Goal: Task Accomplishment & Management: Manage account settings

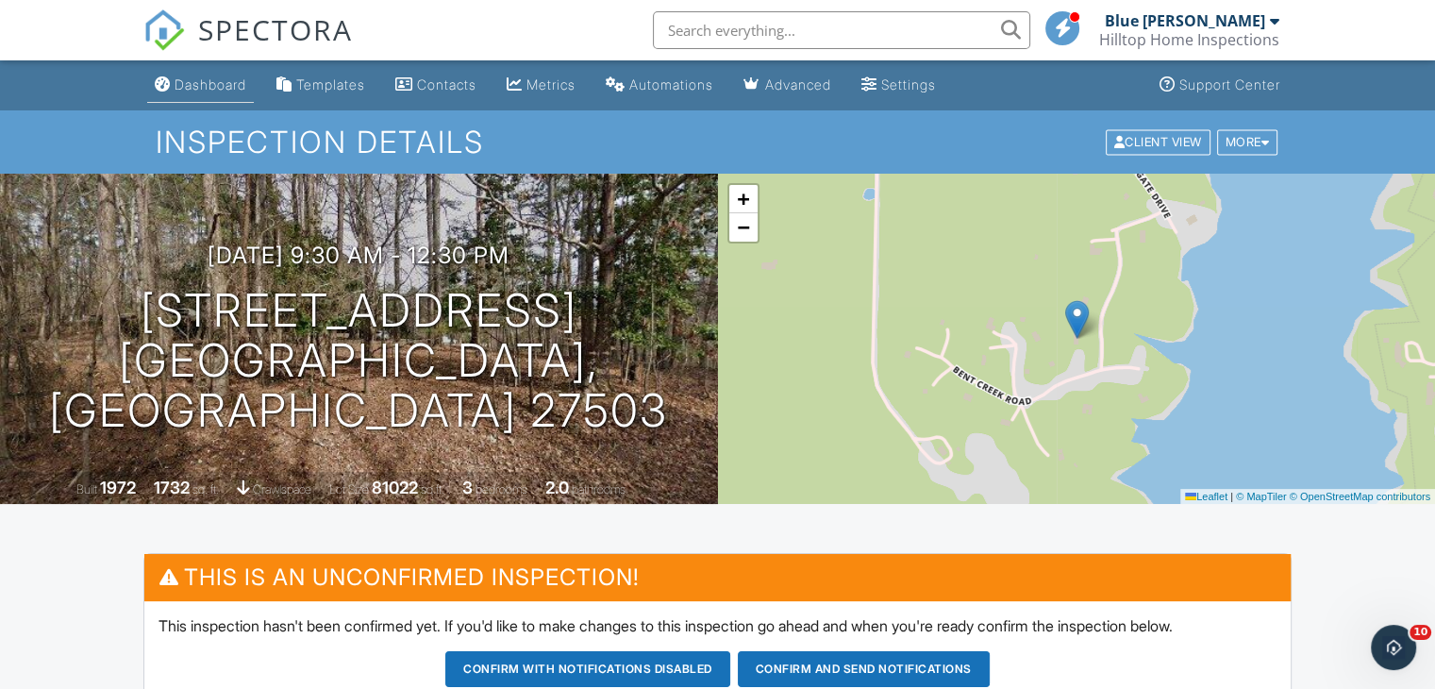
click at [202, 76] on div "Dashboard" at bounding box center [211, 84] width 72 height 16
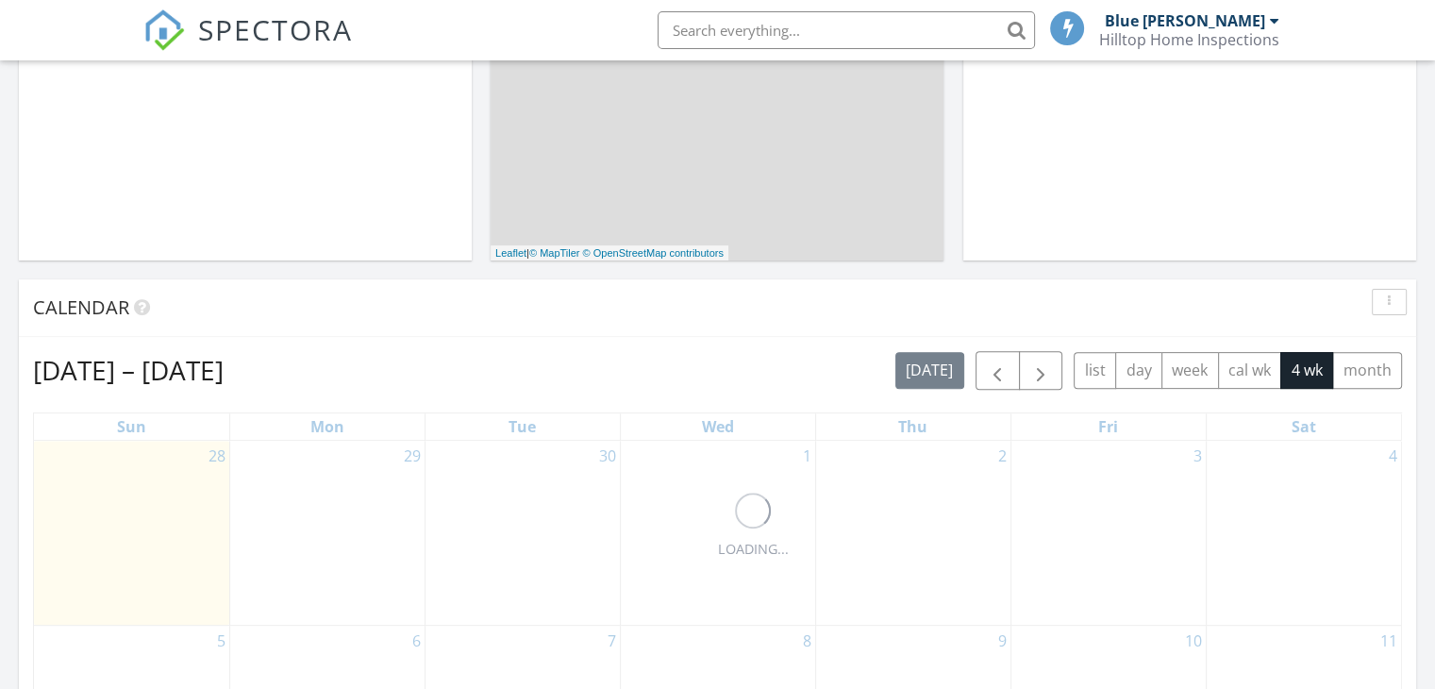
scroll to position [717, 0]
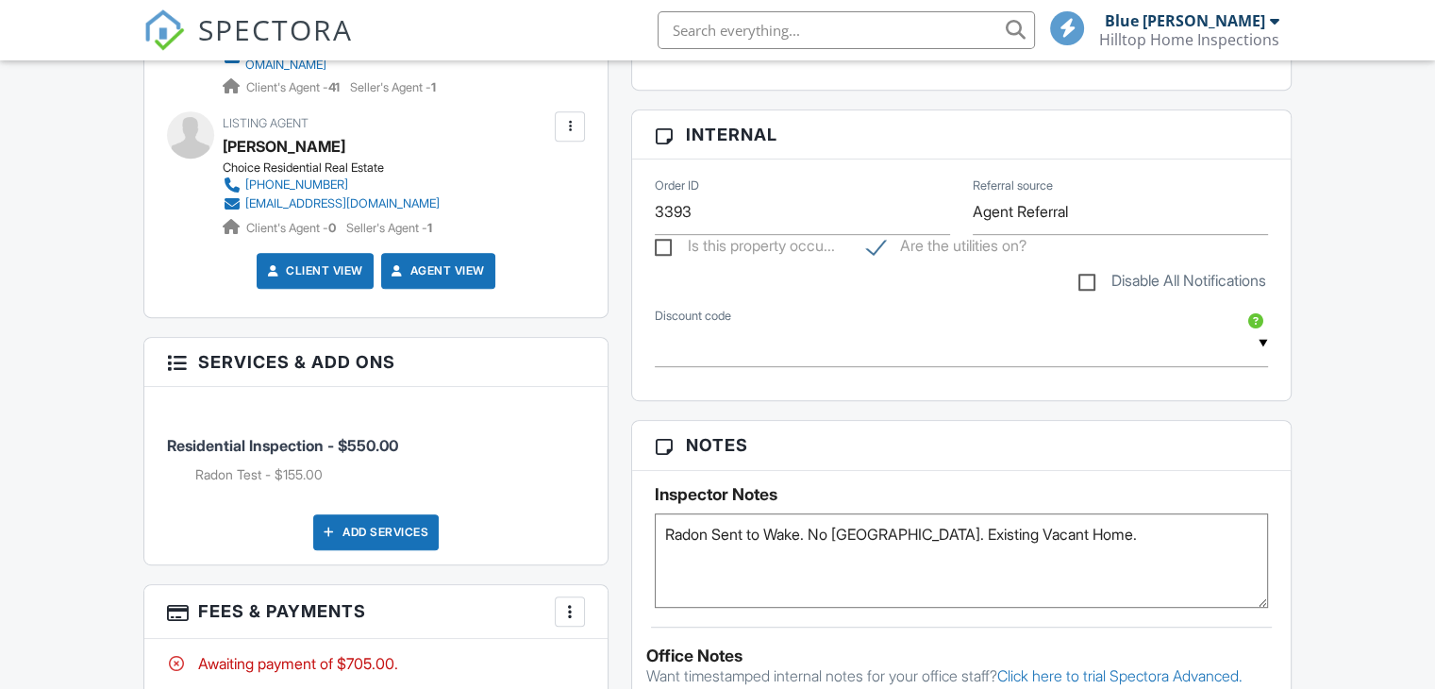
scroll to position [1018, 0]
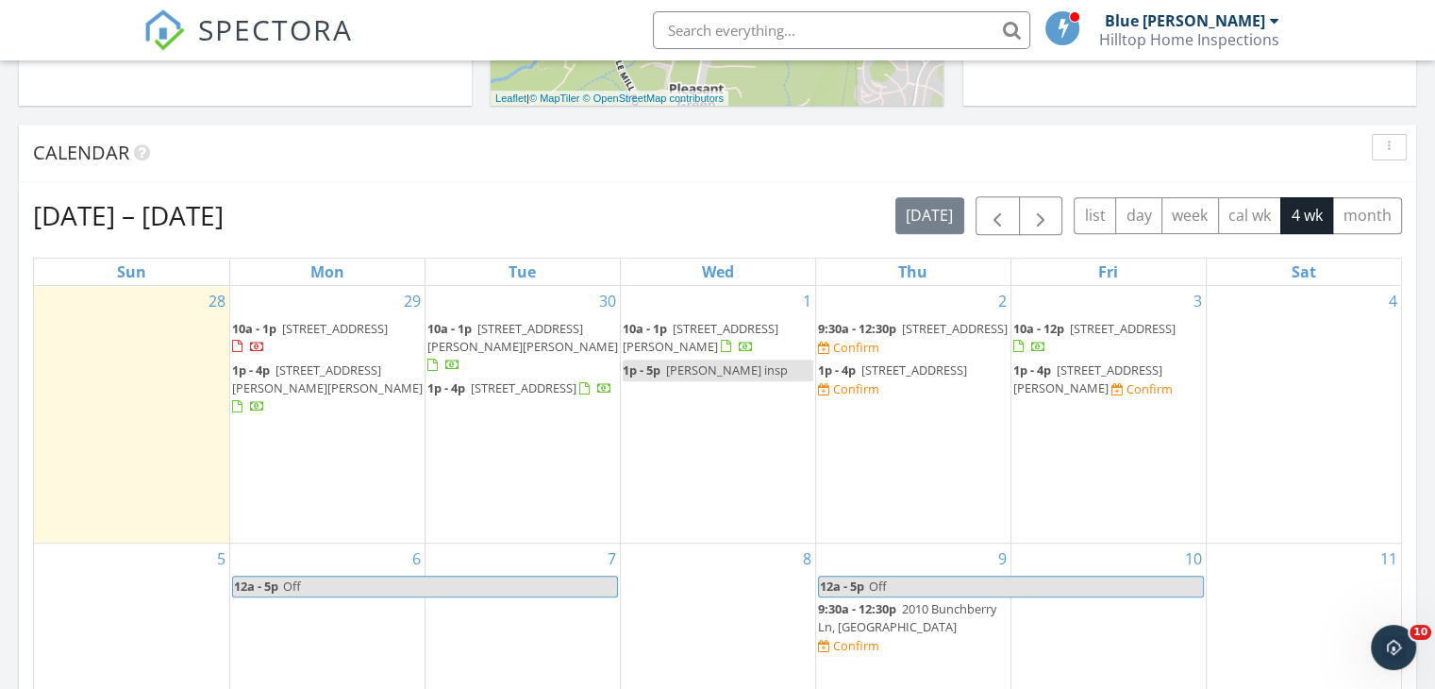
click at [551, 326] on span "36 Burgess Ln , Durham 27707" at bounding box center [522, 337] width 191 height 35
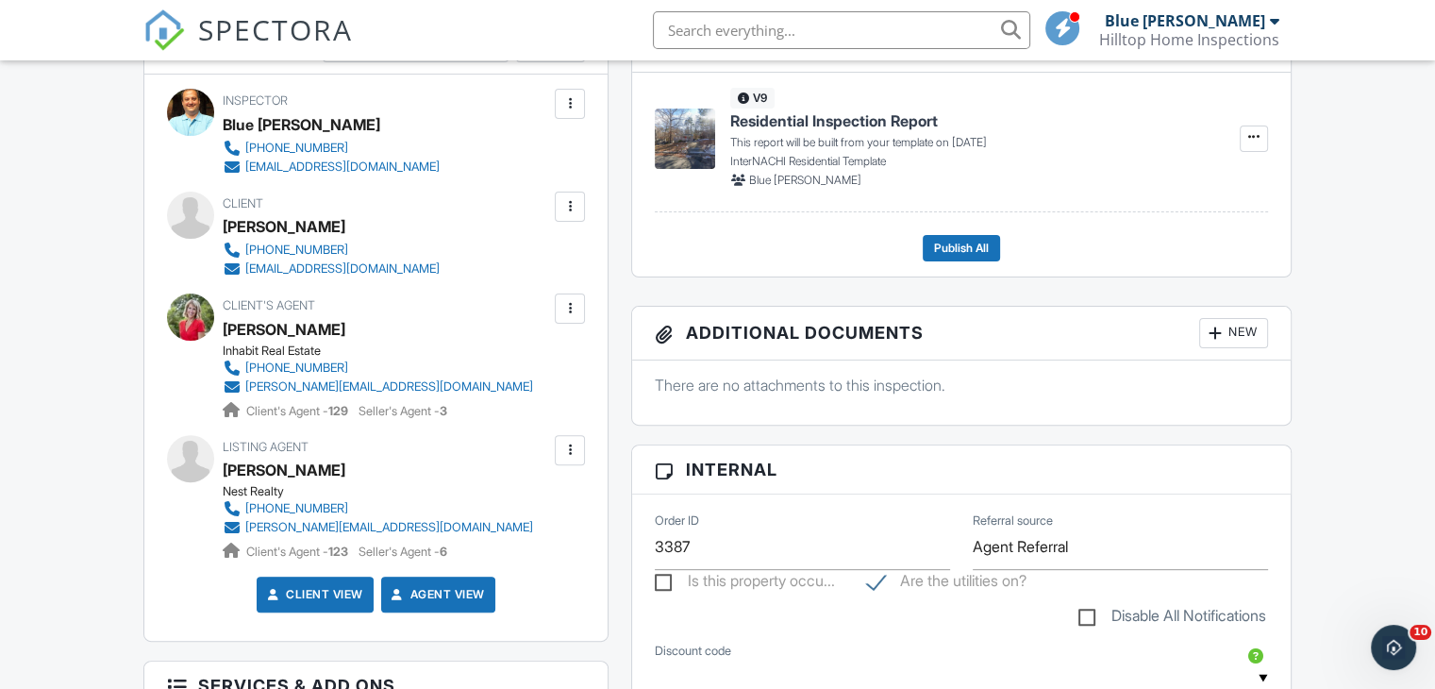
scroll to position [528, 0]
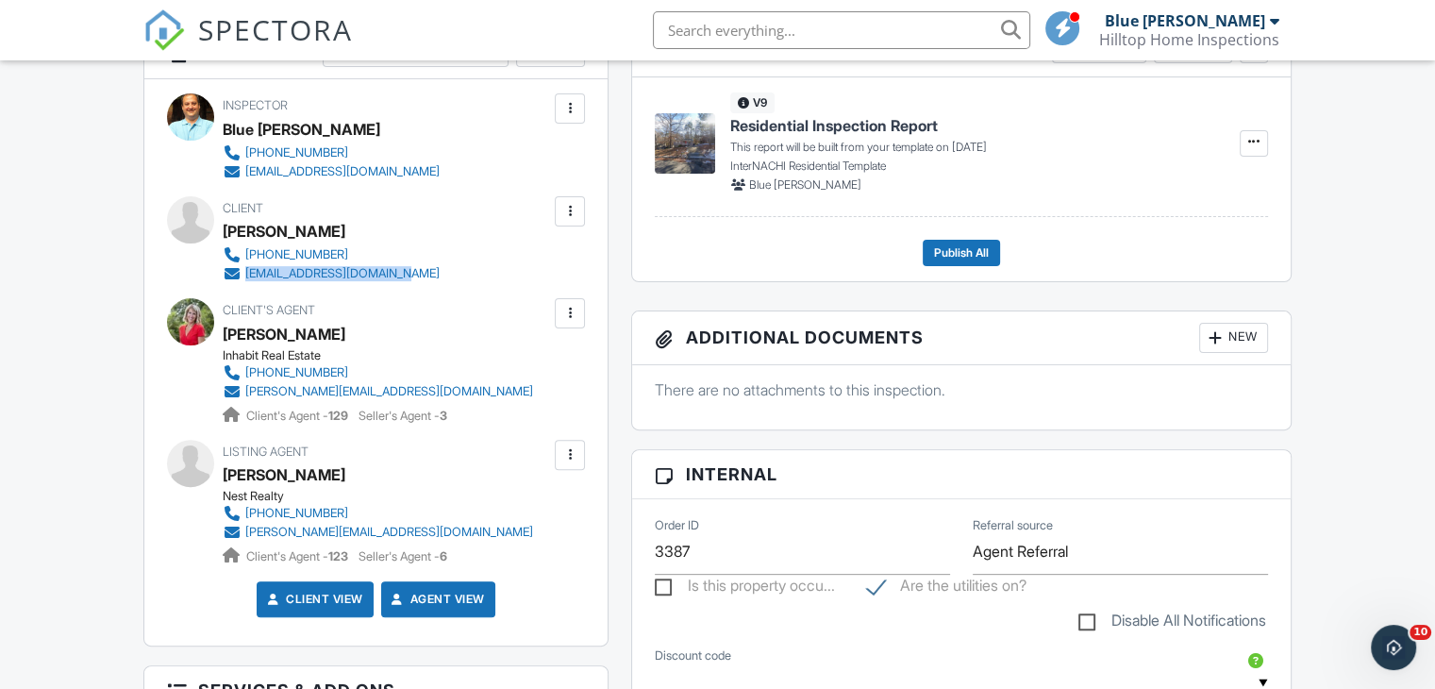
drag, startPoint x: 445, startPoint y: 277, endPoint x: 245, endPoint y: 282, distance: 200.1
click at [245, 282] on div "Client Petra Wolters 302-528-7953 woltersstoop@hotmail.com" at bounding box center [377, 239] width 308 height 87
copy div "woltersstoop@hotmail.com"
drag, startPoint x: 525, startPoint y: 383, endPoint x: 248, endPoint y: 386, distance: 277.4
click at [248, 386] on div "Client's Agent Marie Brockenbrough Inhabit Real Estate 919-606-1197 marie@trian…" at bounding box center [423, 361] width 401 height 126
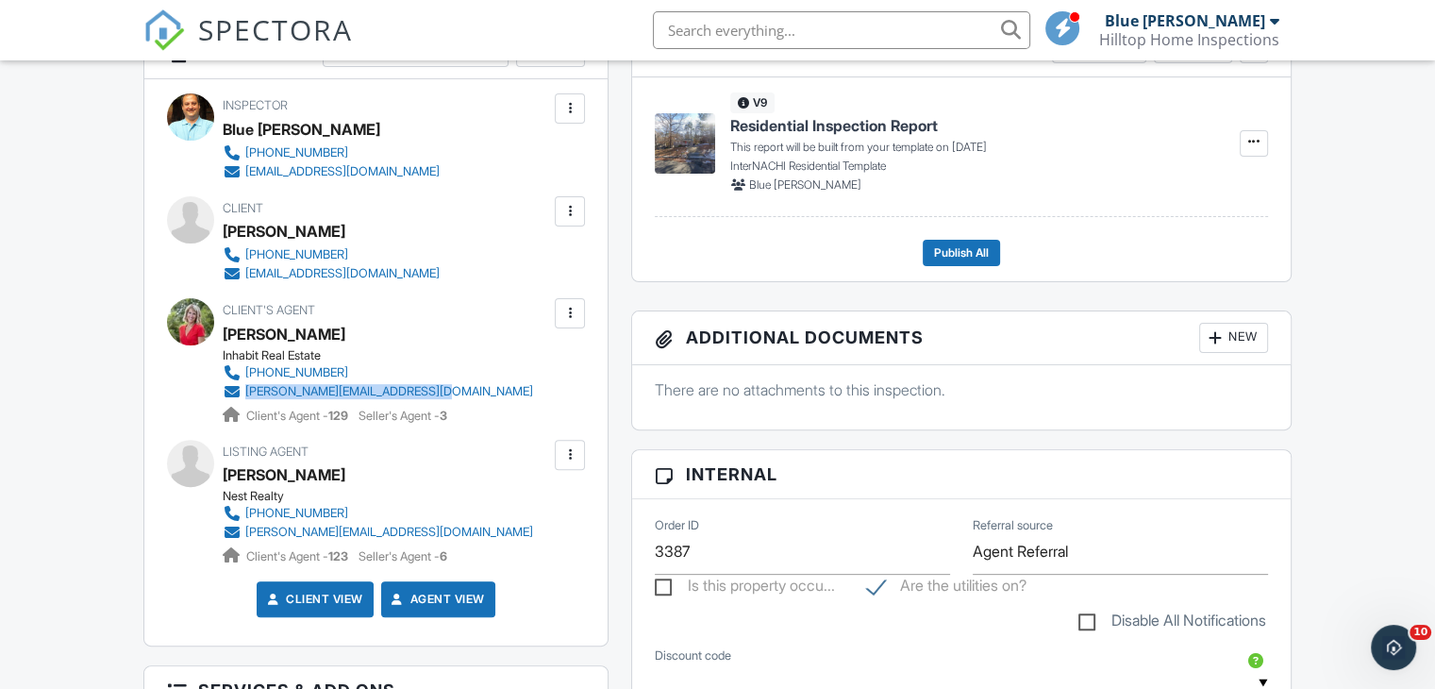
copy div "marie@trianglehouseandhome.com"
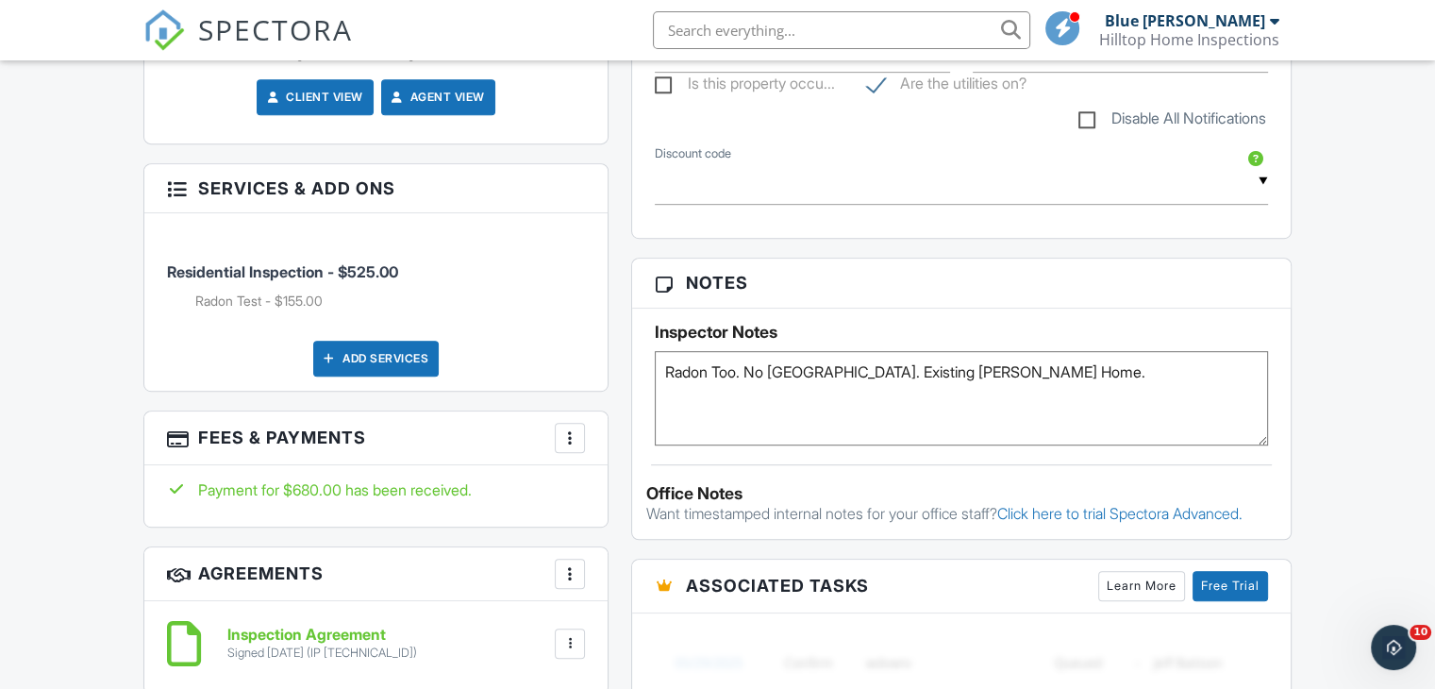
scroll to position [1094, 0]
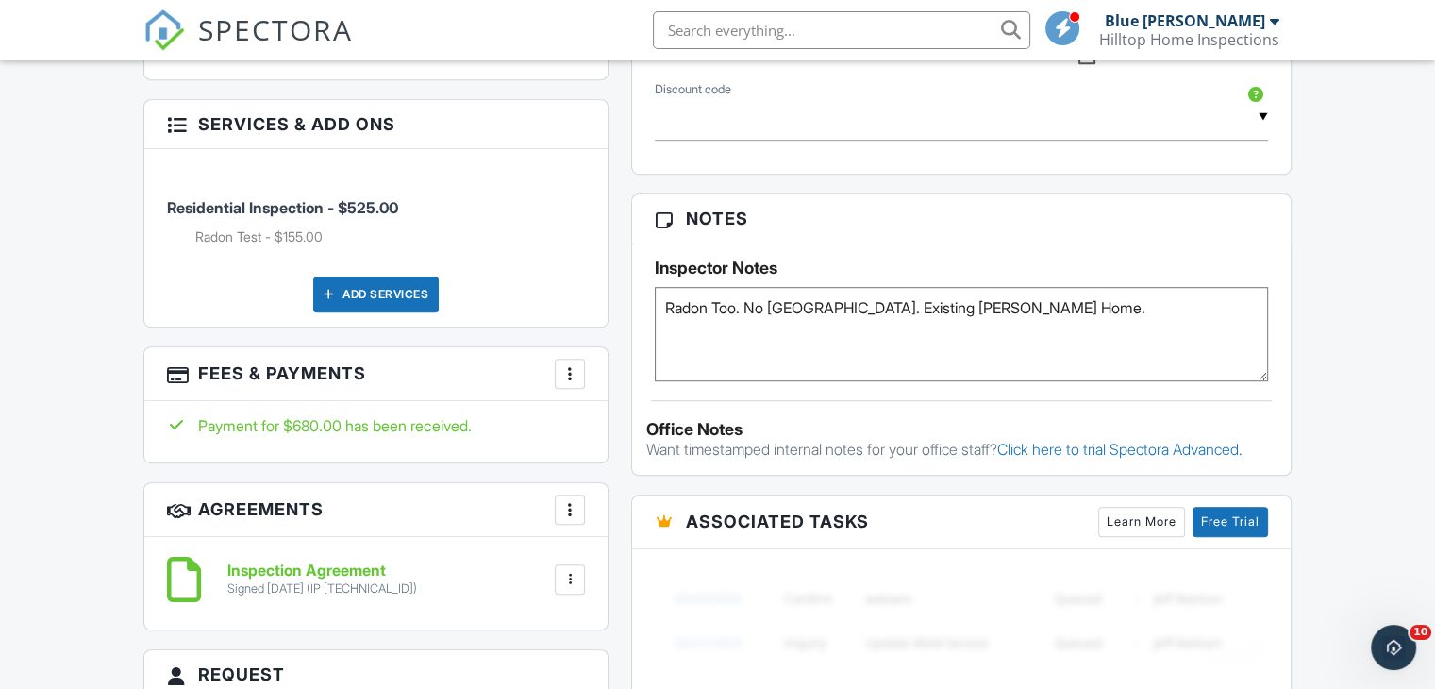
click at [715, 314] on textarea "Radon Too. No Pest. Existing Vacant Vacant Home." at bounding box center [961, 334] width 613 height 94
type textarea "Radon Sent to Wake. No Pest. Existing Vacant Vacant Home."
click at [1358, 316] on div "Dashboard Templates Contacts Metrics Automations Advanced Settings Support Cent…" at bounding box center [717, 532] width 1435 height 3133
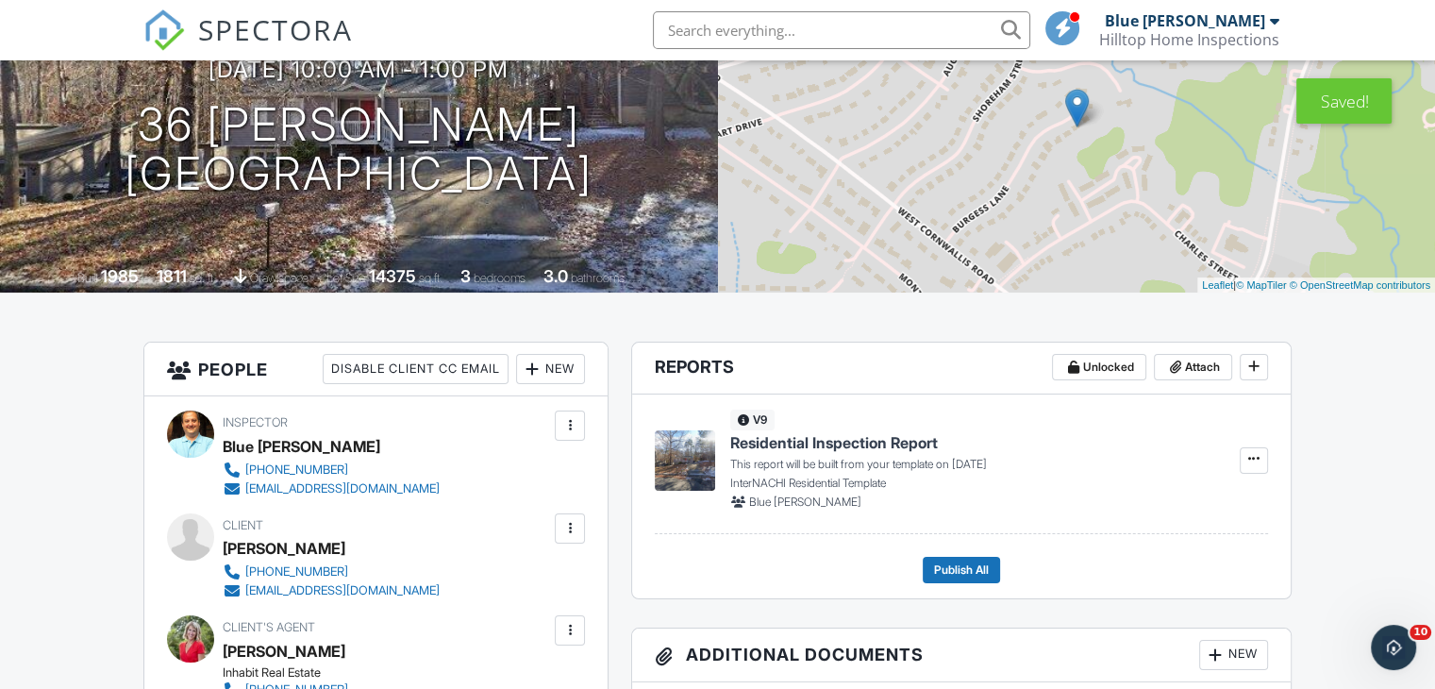
scroll to position [0, 0]
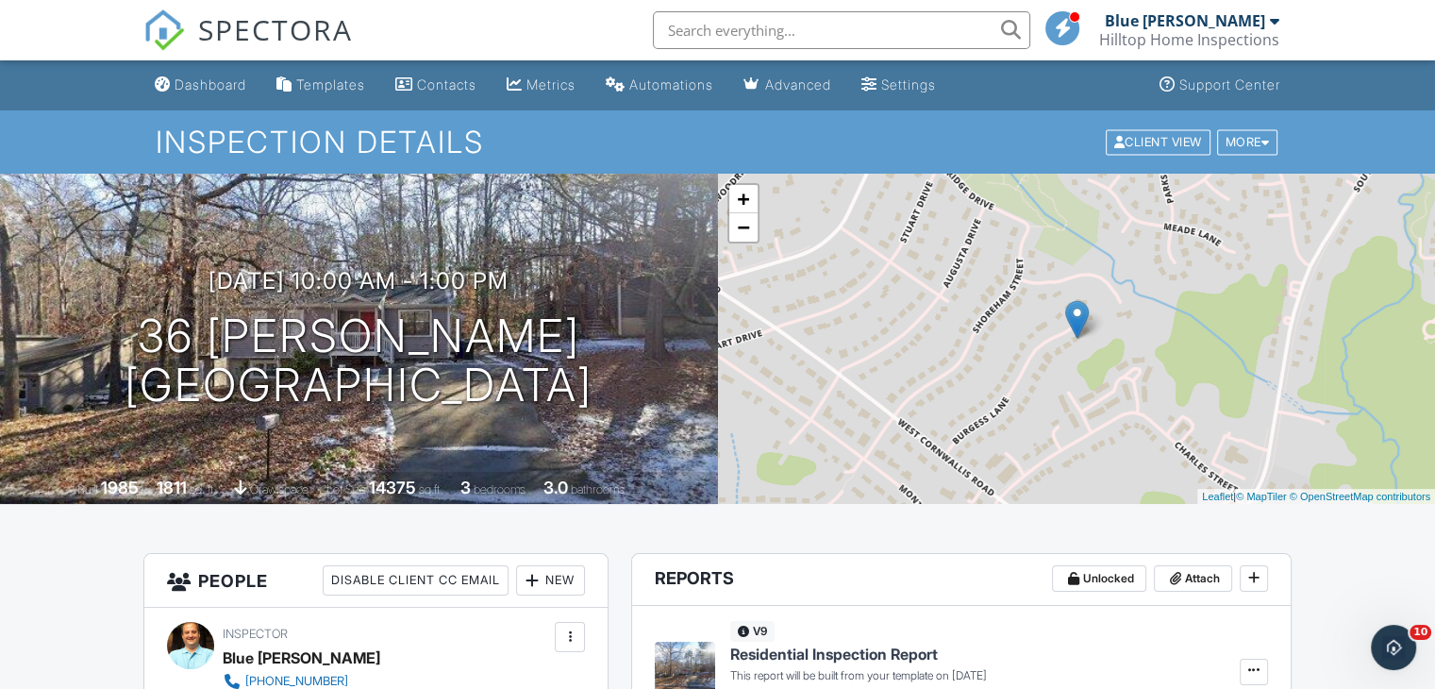
click at [795, 32] on input "text" at bounding box center [841, 30] width 377 height 38
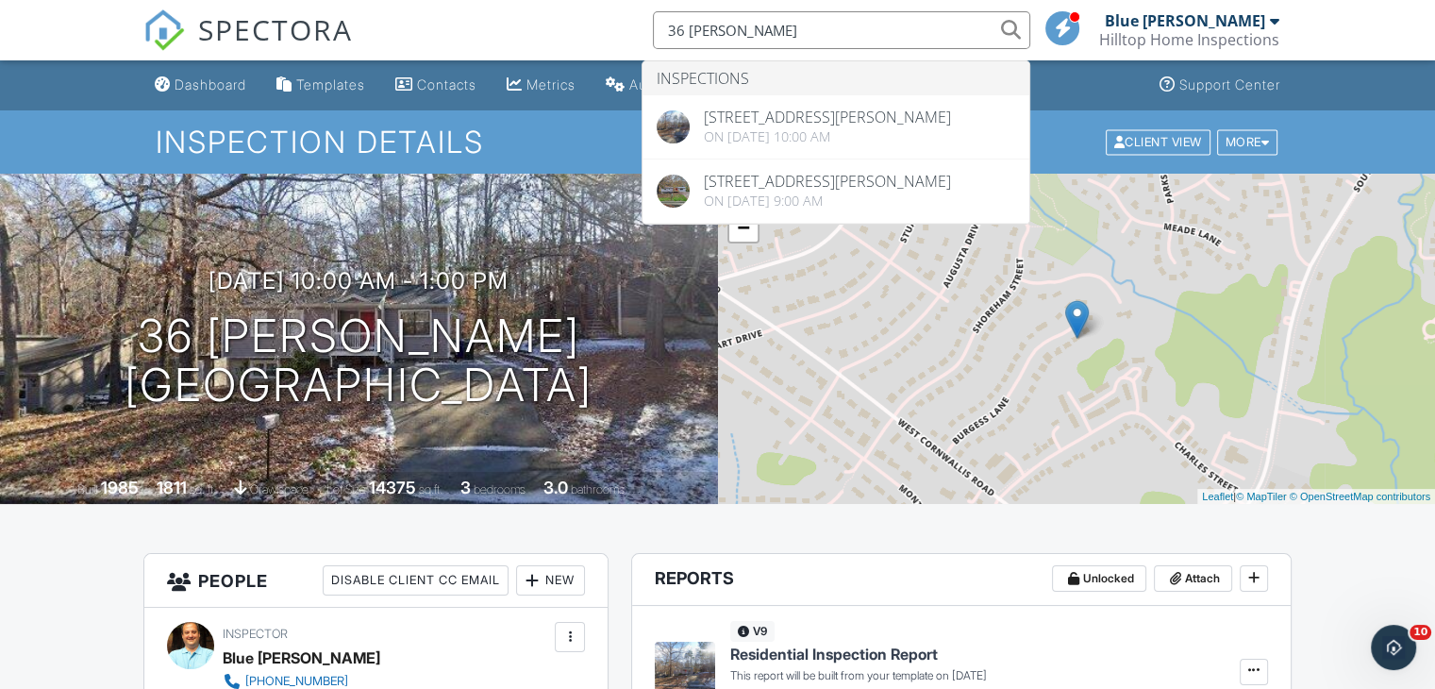
type input "36 burgess"
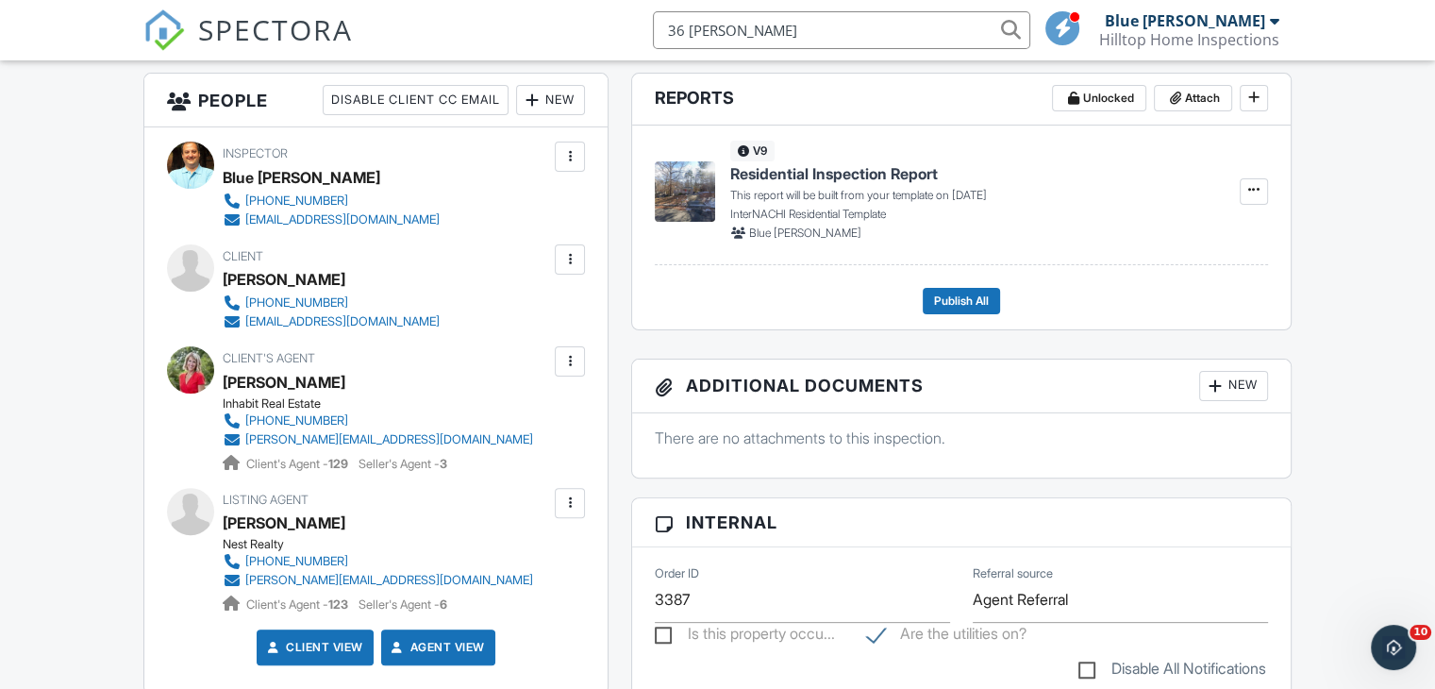
scroll to position [491, 0]
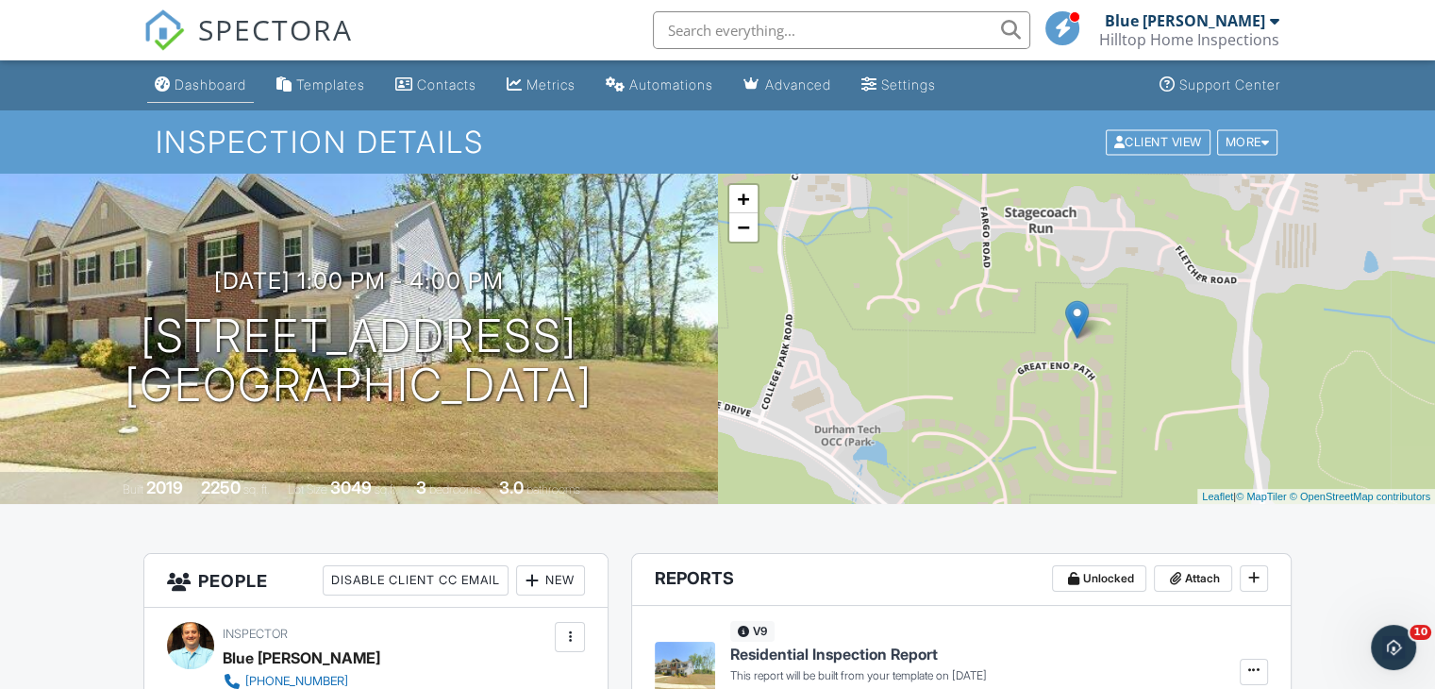
click at [187, 81] on div "Dashboard" at bounding box center [211, 84] width 72 height 16
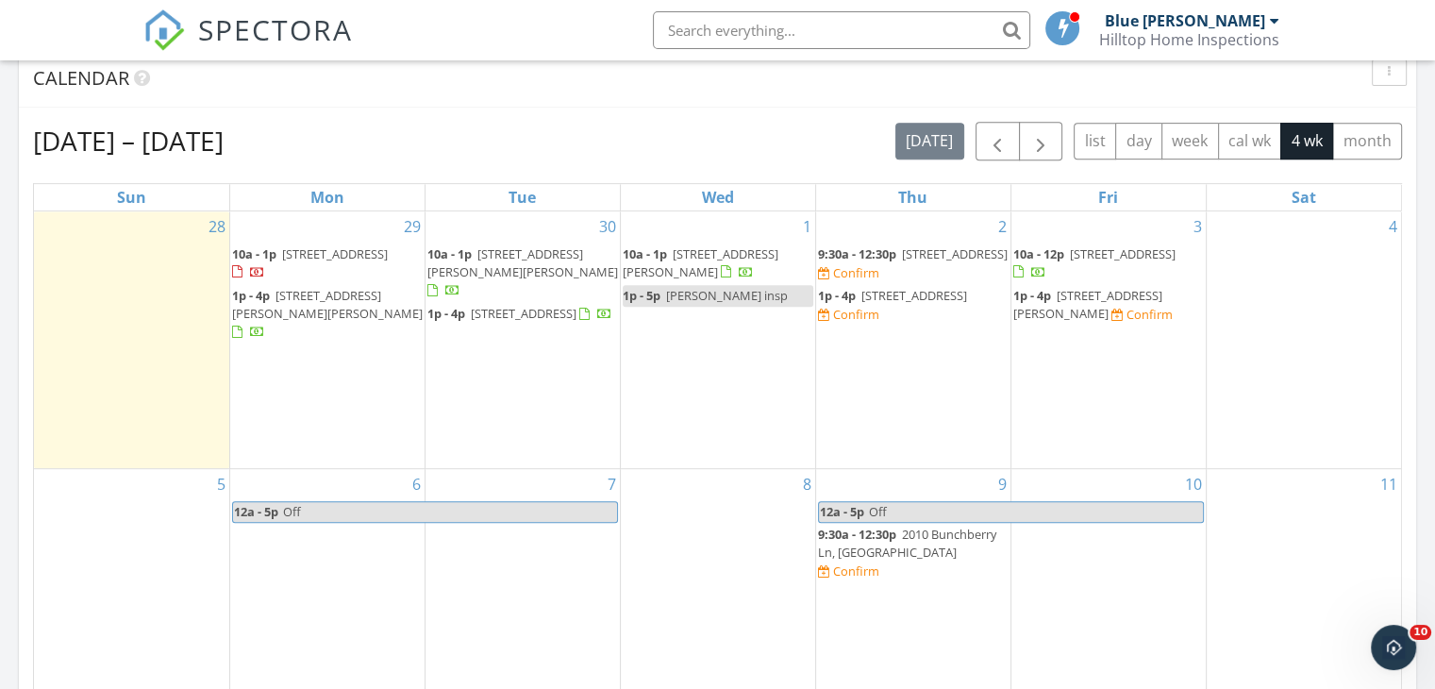
scroll to position [792, 0]
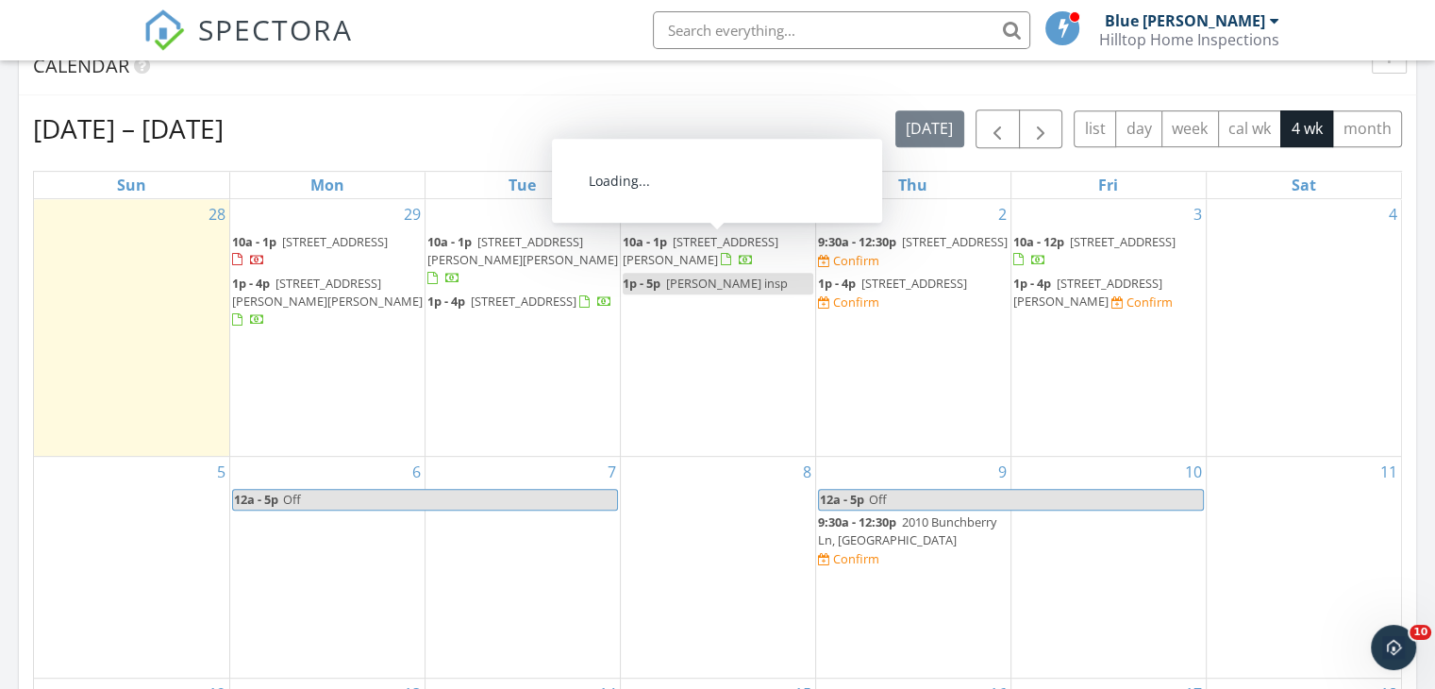
click at [668, 245] on link "10a - 1p 2101 Latham Oaks Ave, Wake Forest 27587" at bounding box center [701, 250] width 156 height 35
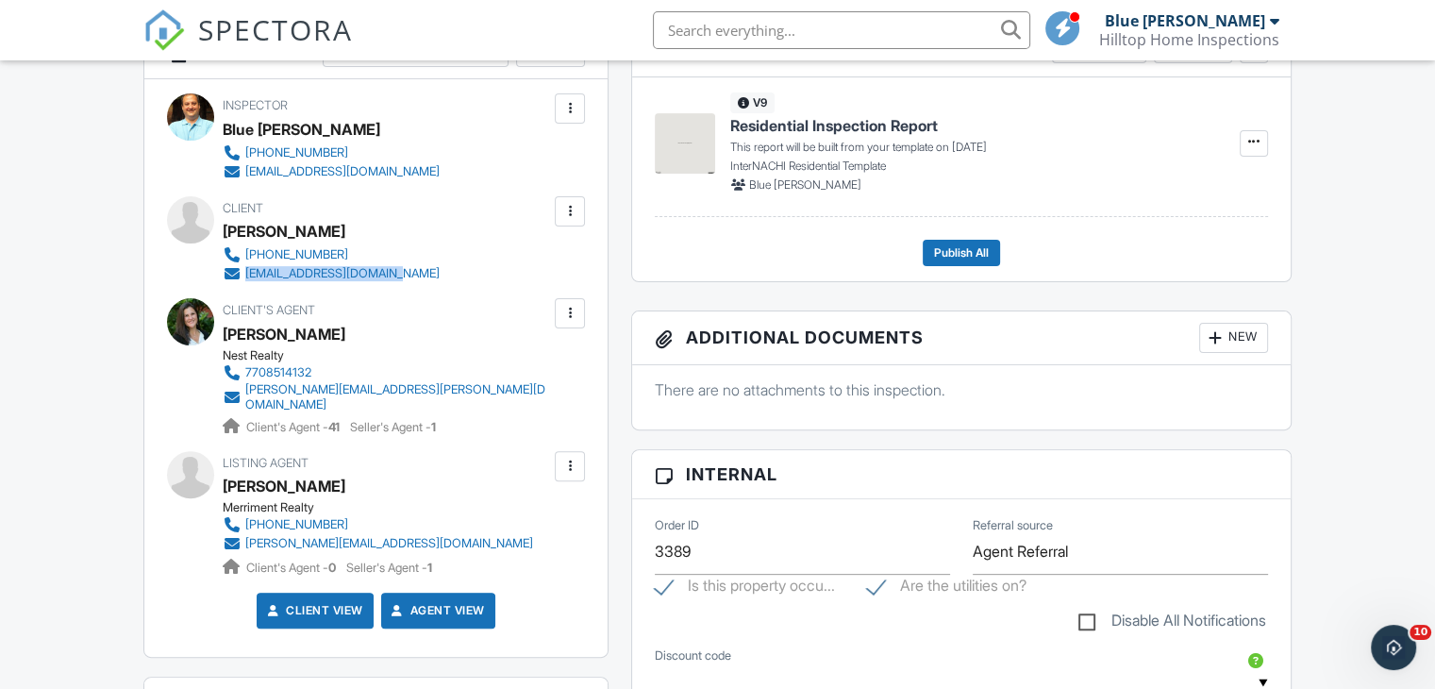
drag, startPoint x: 430, startPoint y: 273, endPoint x: 242, endPoint y: 279, distance: 187.9
click at [242, 279] on div "Client Jim Pratt 703-350-6495 jamesmpratt@verizon.net" at bounding box center [377, 239] width 308 height 87
copy link "jamesmpratt@verizon.net"
drag, startPoint x: 492, startPoint y: 390, endPoint x: 233, endPoint y: 399, distance: 258.7
click at [233, 399] on div "Client's Agent Lisa Merritt Nest Realty 7708514132 lisa.merritt@nestrealty.com …" at bounding box center [432, 367] width 418 height 138
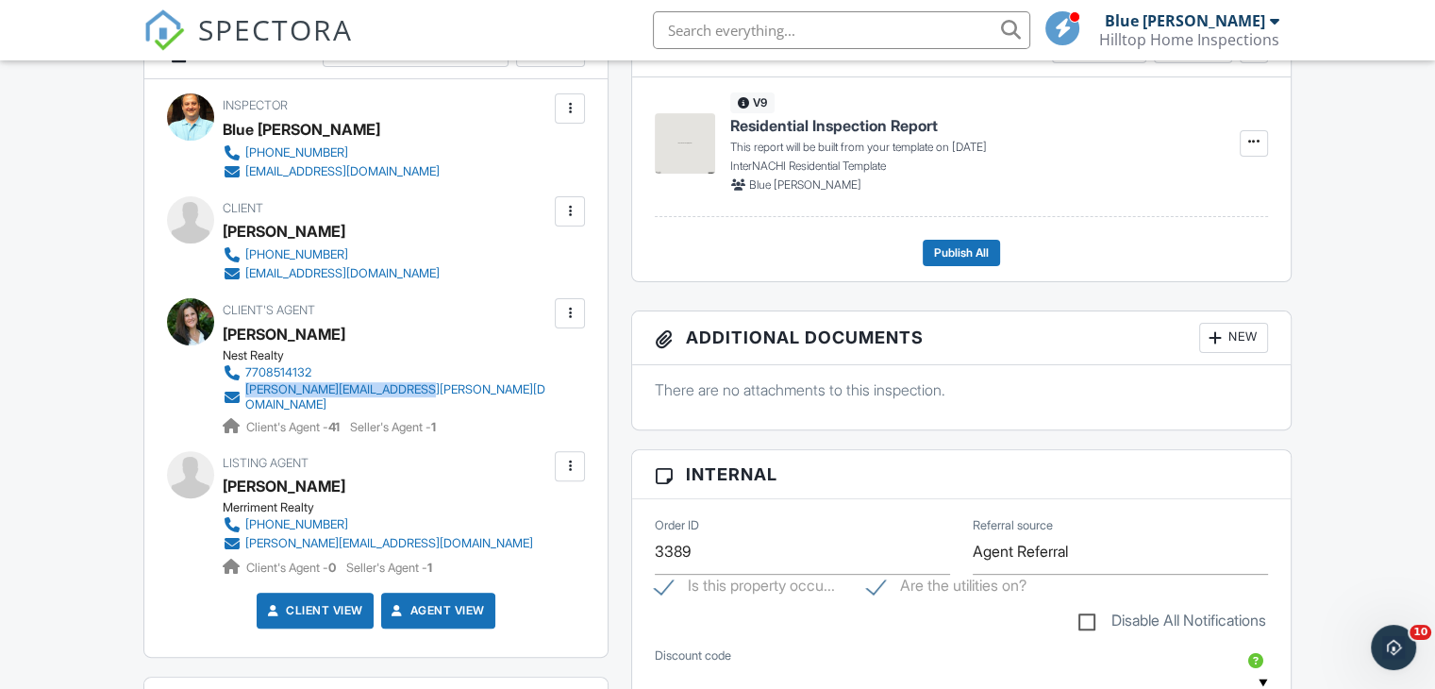
copy link "[PERSON_NAME][EMAIL_ADDRESS][PERSON_NAME][DOMAIN_NAME]"
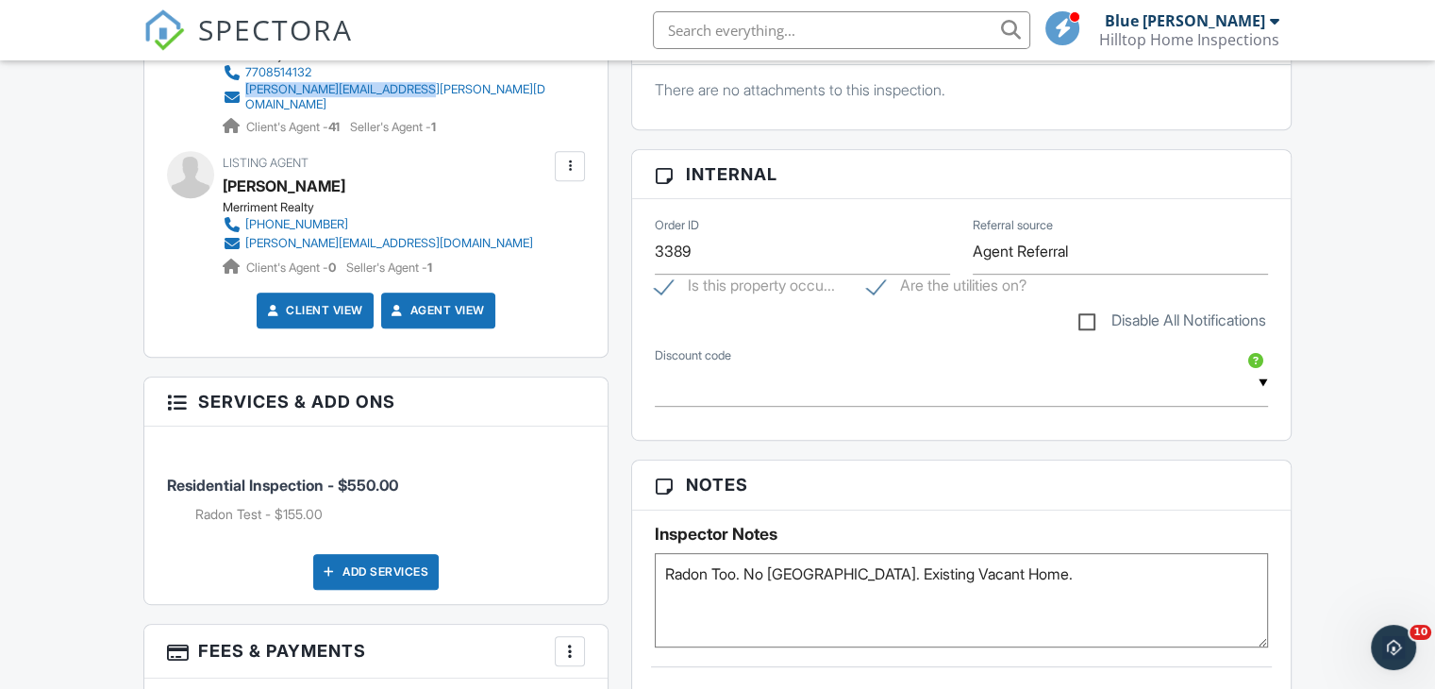
scroll to position [830, 0]
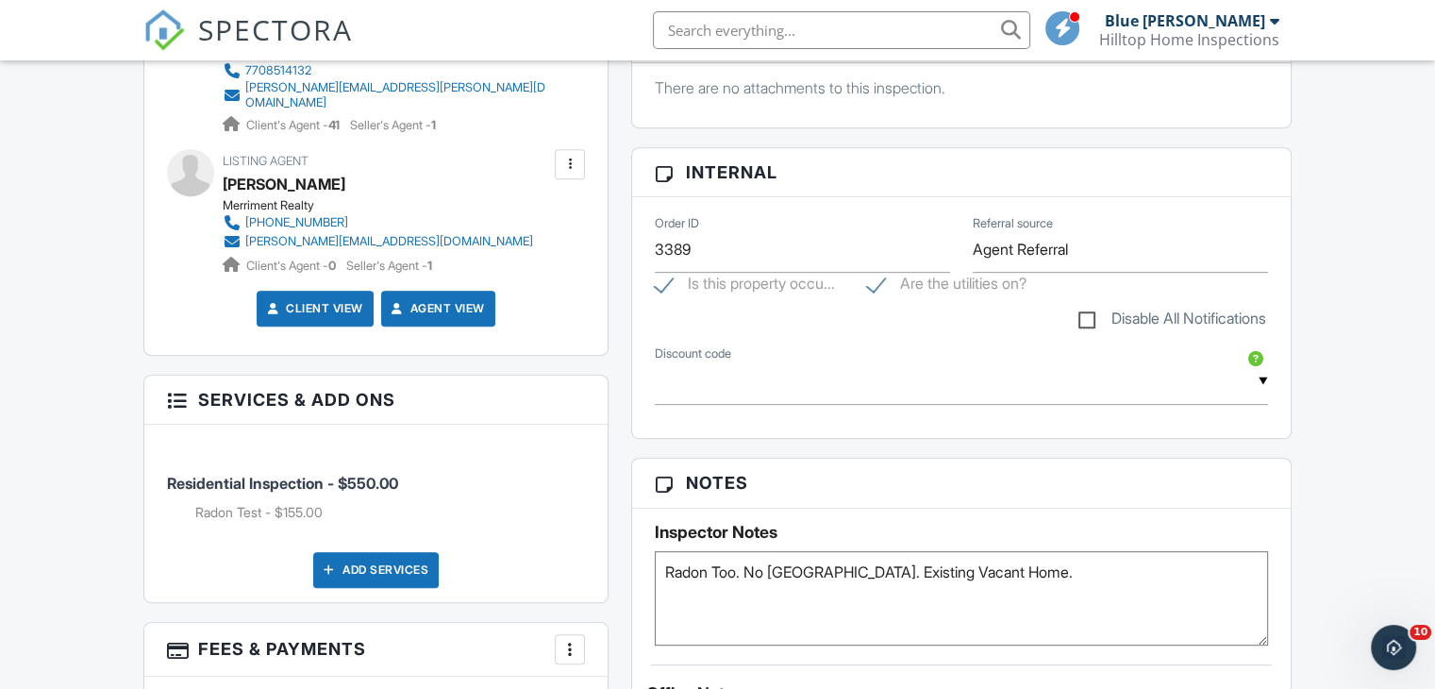
click at [718, 590] on textarea "Radon Too. No Pest. Existing Vacant Home." at bounding box center [961, 598] width 613 height 94
click at [713, 580] on textarea "Radon Too. No Pest. Existing Vacant Home." at bounding box center [961, 598] width 613 height 94
type textarea "Radon Sent to Wake. No Pest. Existing Vacant Home."
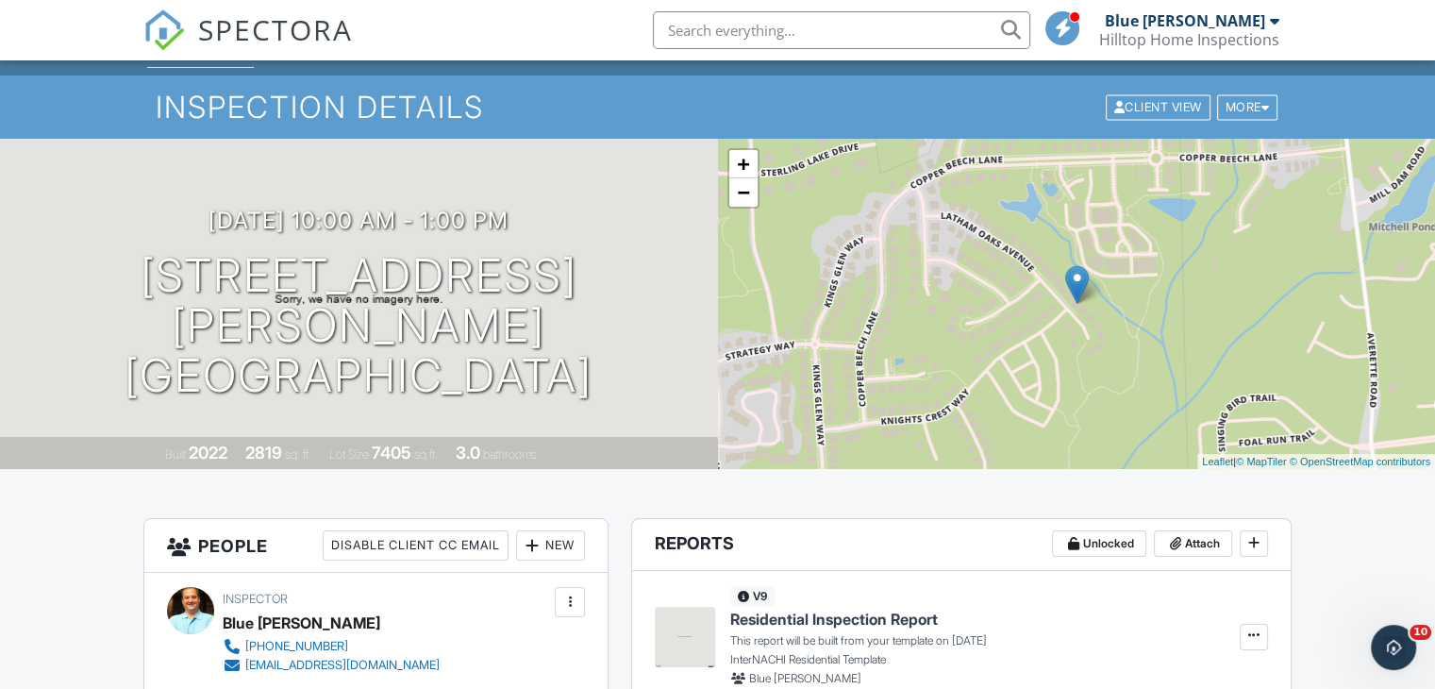
scroll to position [0, 0]
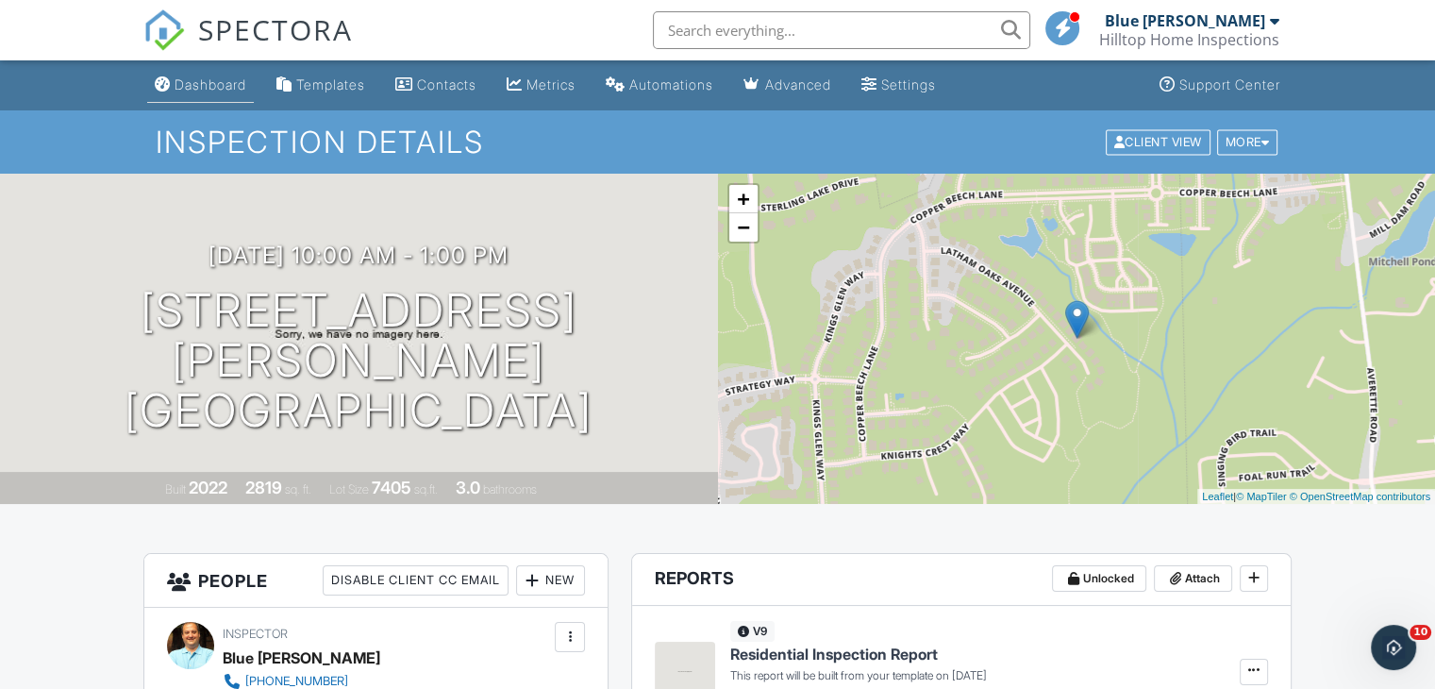
click at [207, 75] on link "Dashboard" at bounding box center [200, 85] width 107 height 35
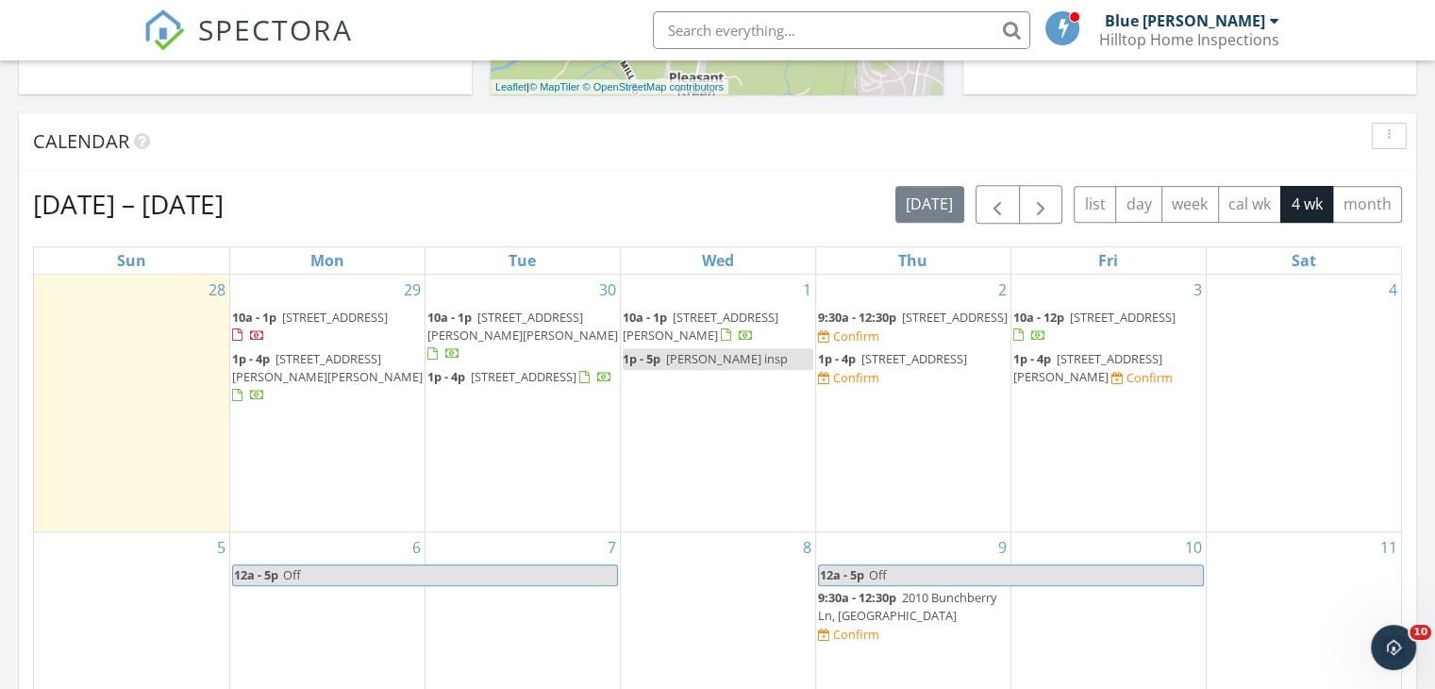
scroll to position [755, 0]
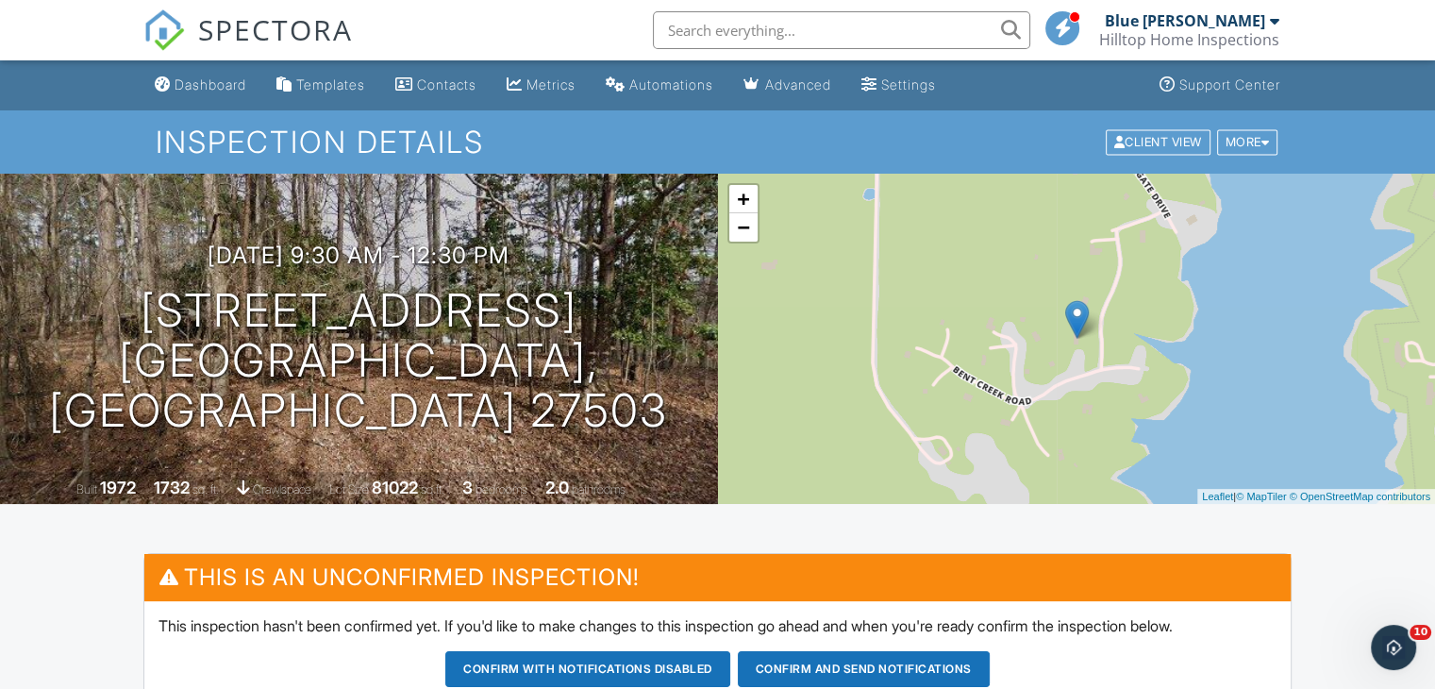
drag, startPoint x: 1440, startPoint y: 109, endPoint x: 1418, endPoint y: 84, distance: 33.5
click at [223, 89] on div "Dashboard" at bounding box center [211, 84] width 72 height 16
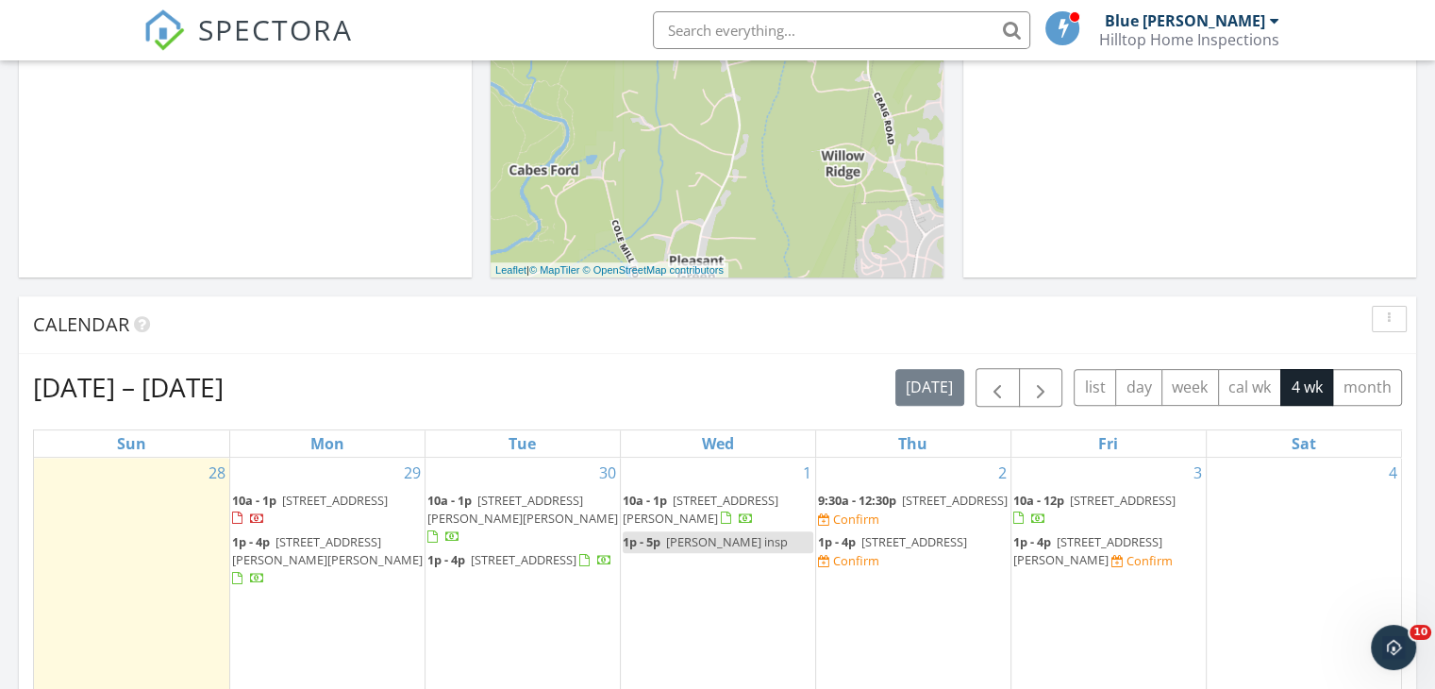
scroll to position [642, 0]
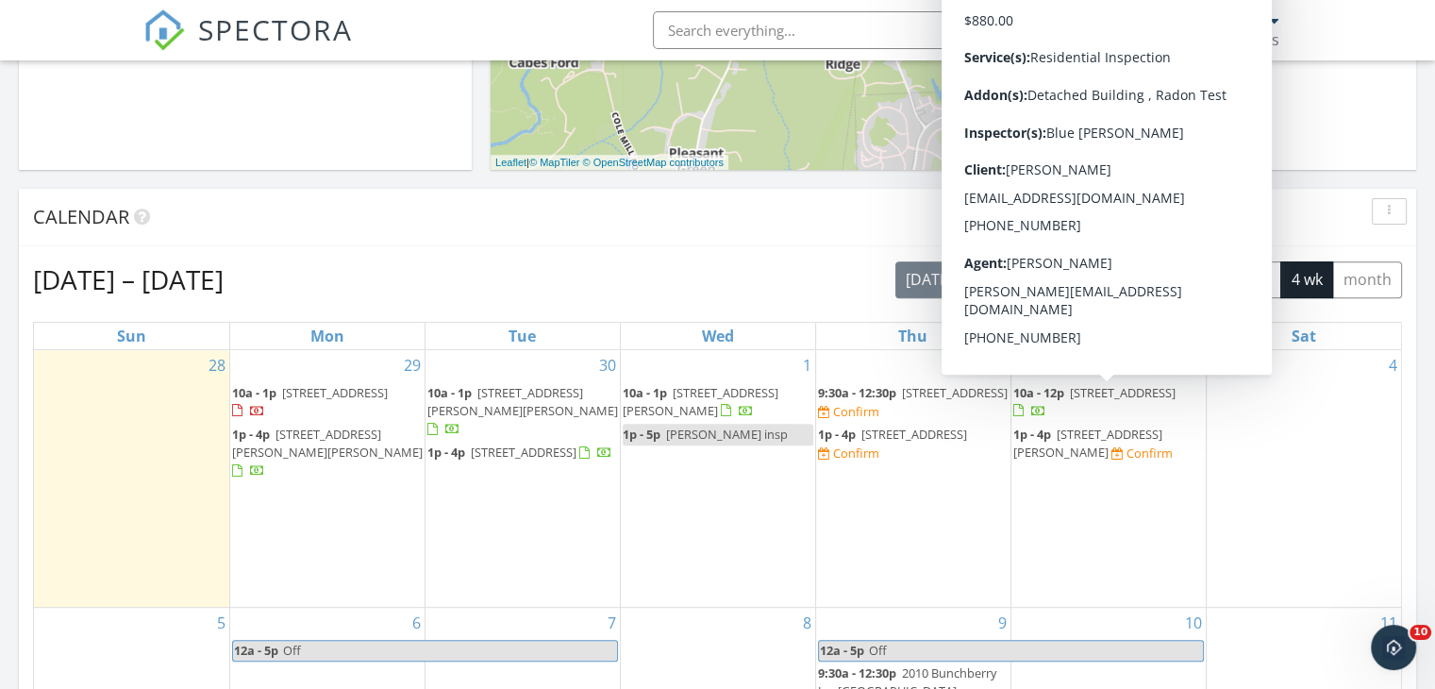
click at [639, 200] on div "Calendar" at bounding box center [717, 218] width 1397 height 58
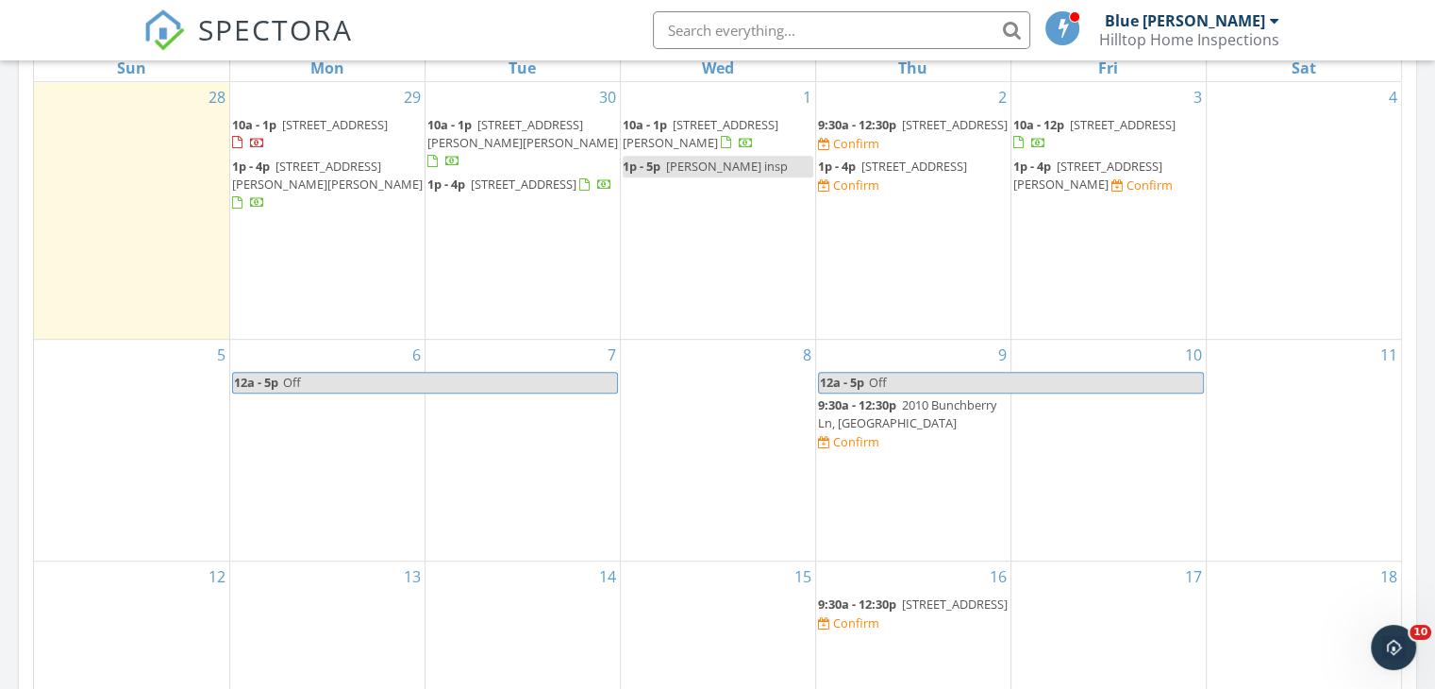
scroll to position [913, 0]
